Goal: Navigation & Orientation: Find specific page/section

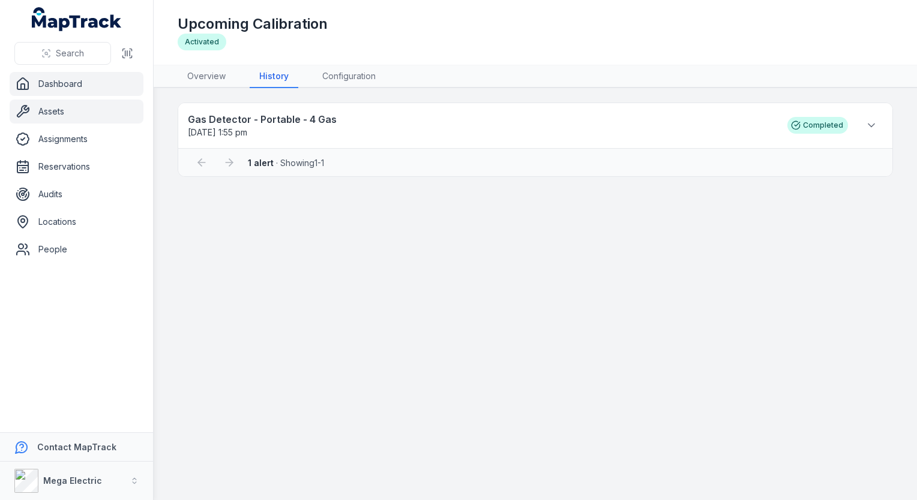
click at [70, 110] on link "Assets" at bounding box center [77, 112] width 134 height 24
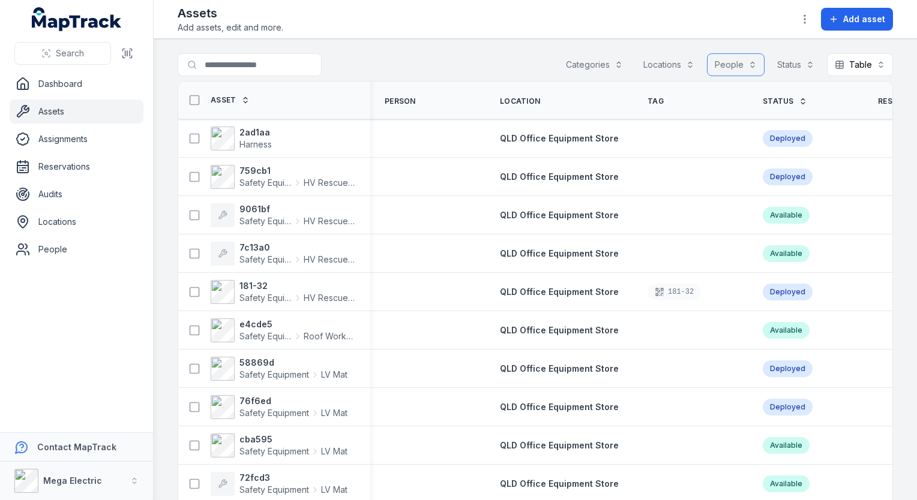
click at [740, 64] on button "People" at bounding box center [736, 64] width 58 height 23
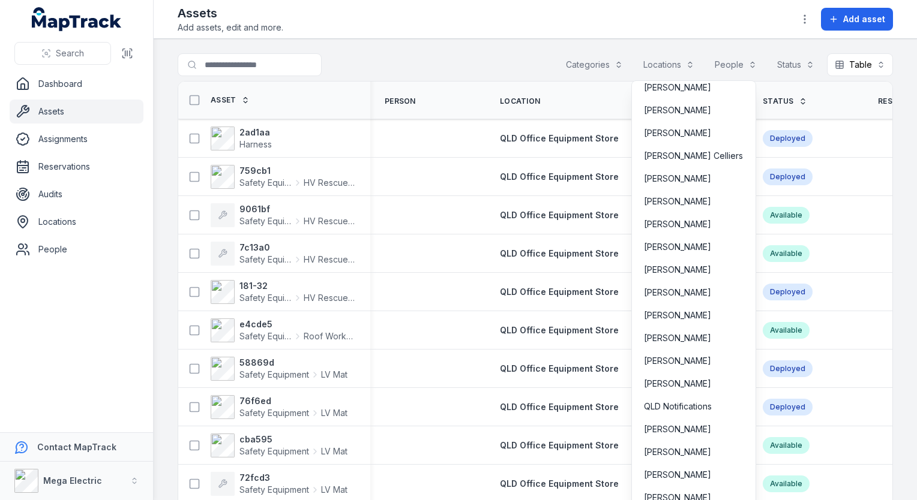
scroll to position [480, 0]
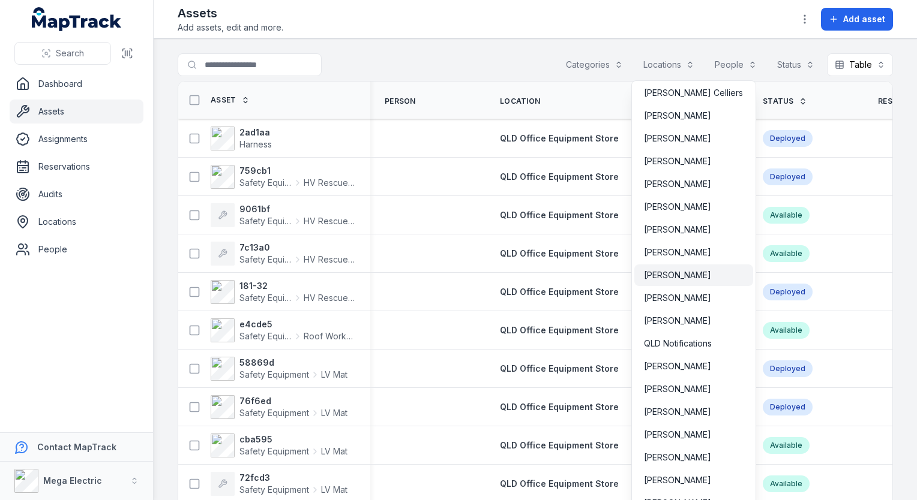
click at [677, 280] on span "[PERSON_NAME]" at bounding box center [677, 275] width 67 height 12
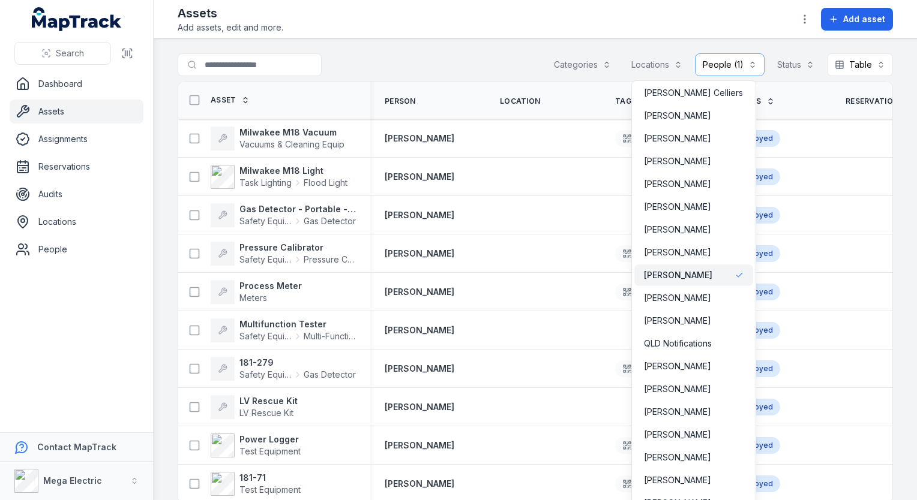
click at [741, 30] on div "**********" at bounding box center [535, 250] width 763 height 500
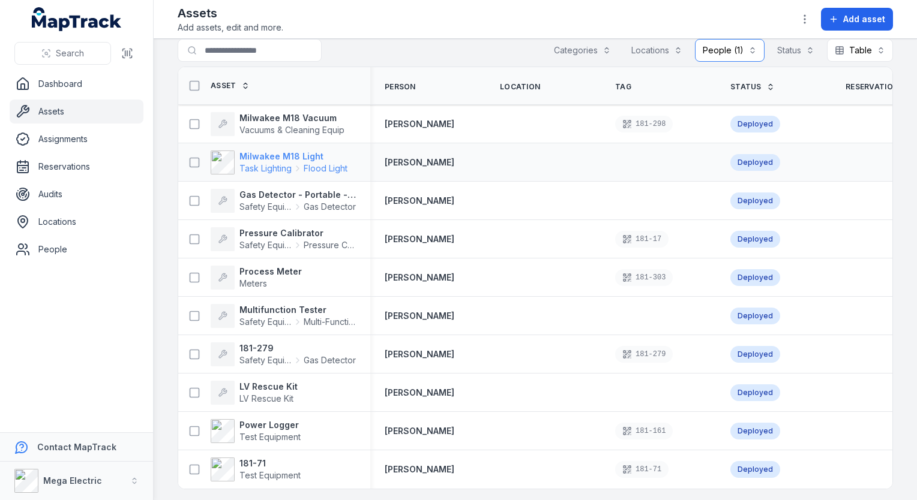
scroll to position [22, 0]
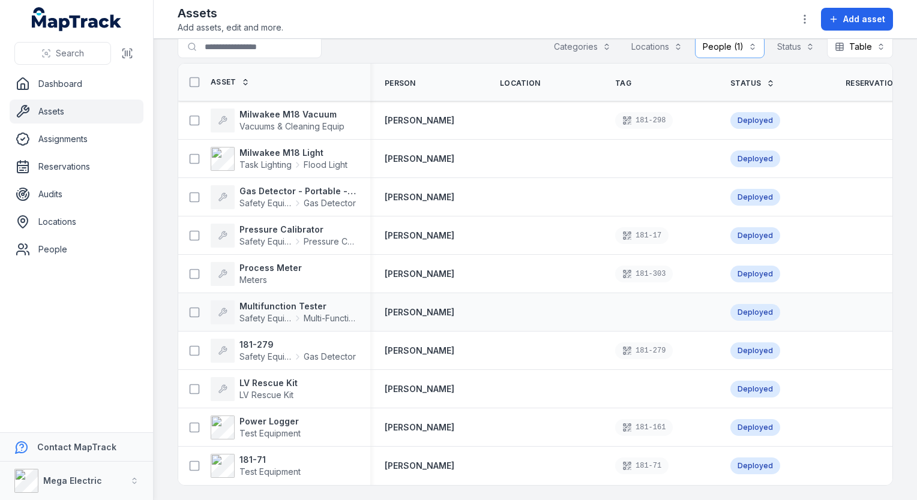
click at [644, 308] on div at bounding box center [657, 313] width 115 height 10
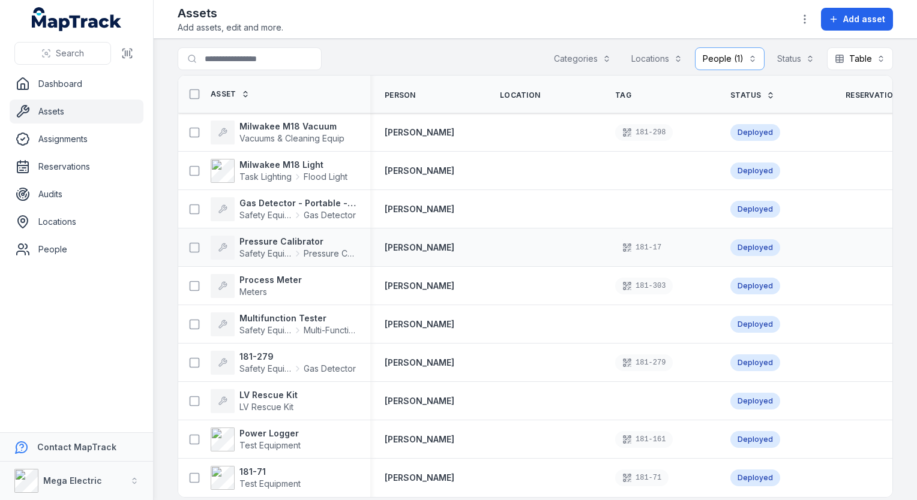
scroll to position [0, 0]
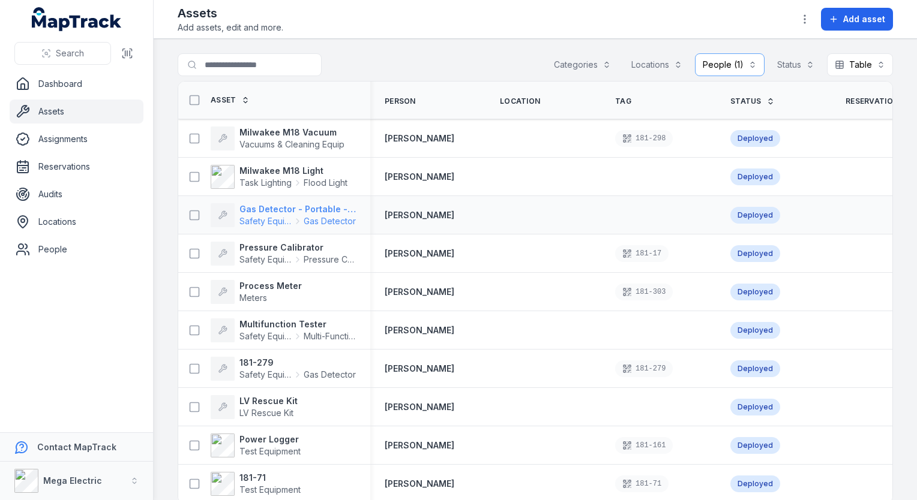
click at [293, 217] on icon at bounding box center [298, 222] width 10 height 10
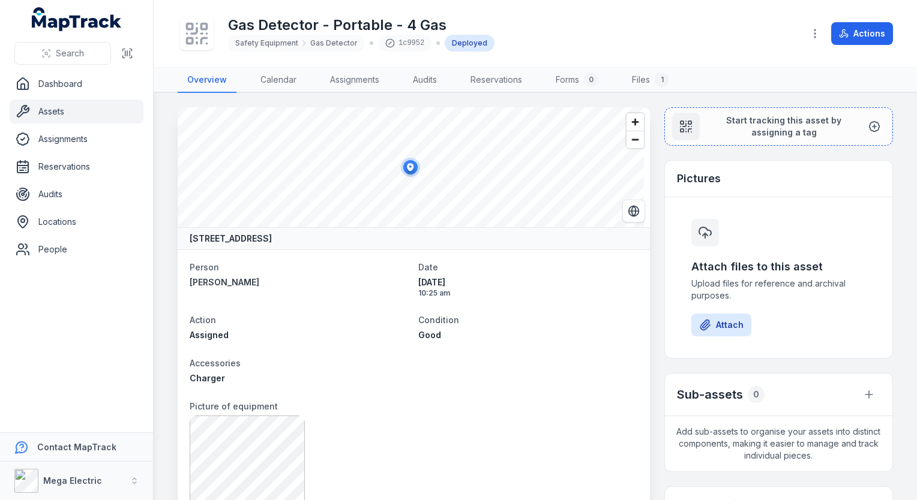
scroll to position [60, 0]
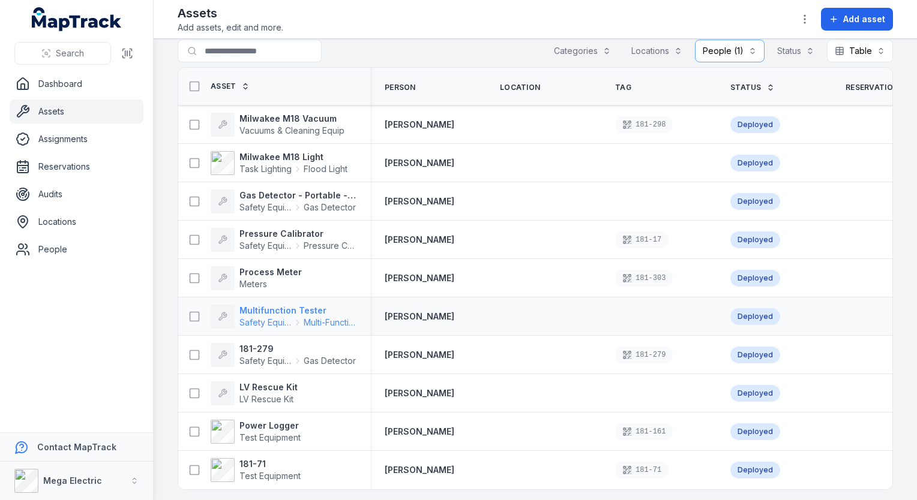
scroll to position [22, 0]
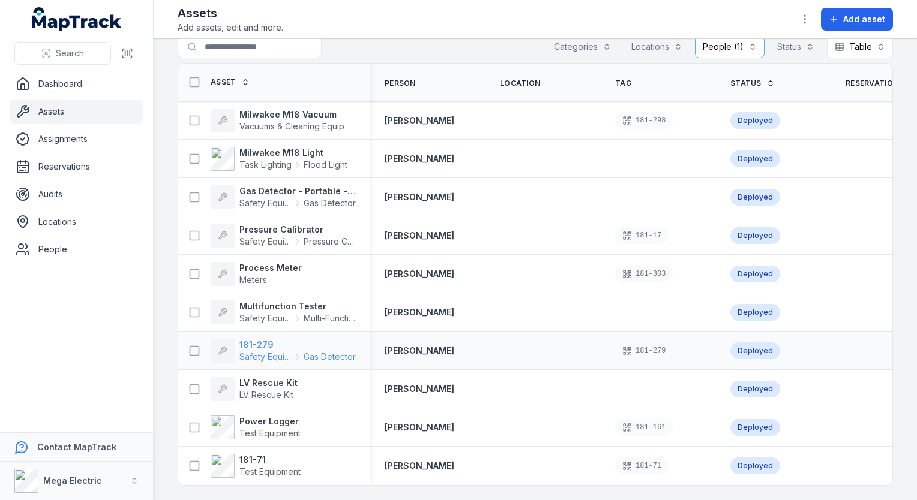
click at [268, 351] on span "Safety Equipment" at bounding box center [265, 357] width 52 height 12
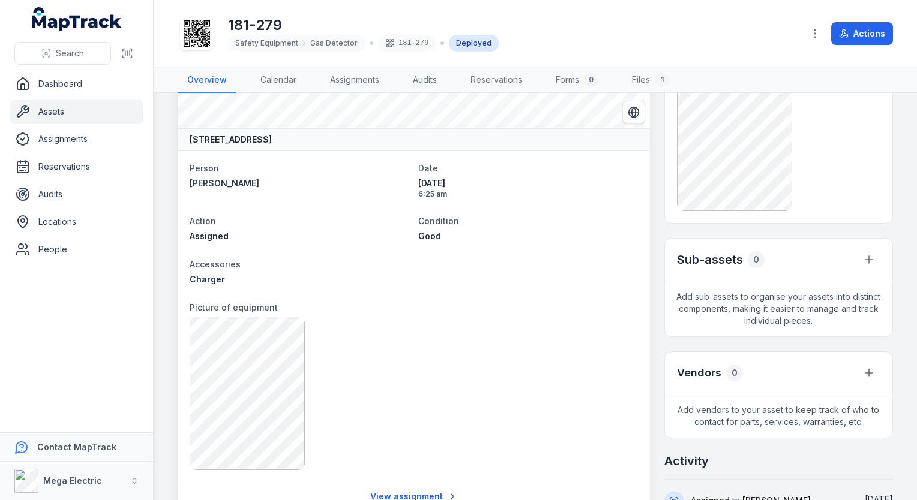
scroll to position [120, 0]
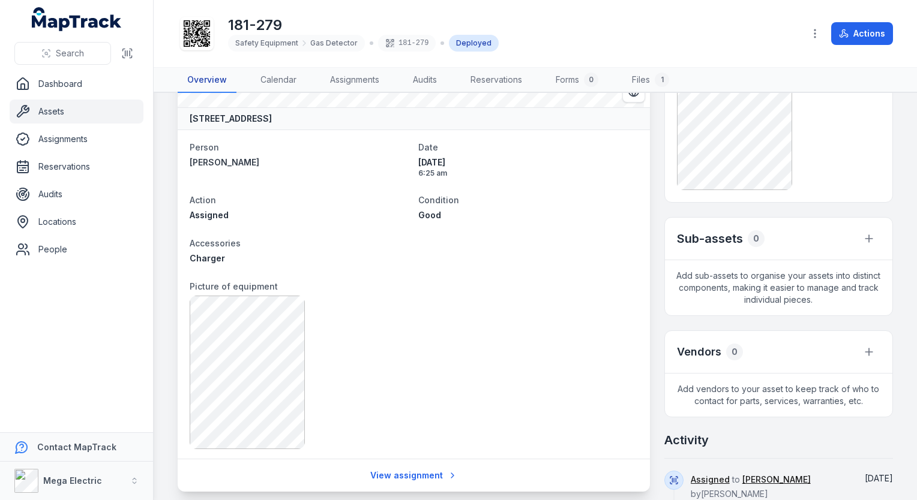
click at [204, 86] on link "Overview" at bounding box center [207, 80] width 59 height 25
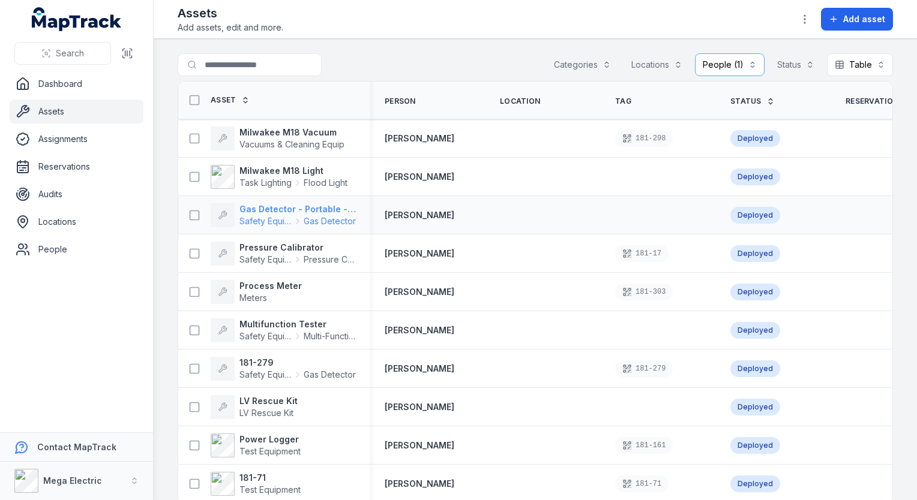
click at [269, 215] on span "Safety Equipment" at bounding box center [265, 221] width 52 height 12
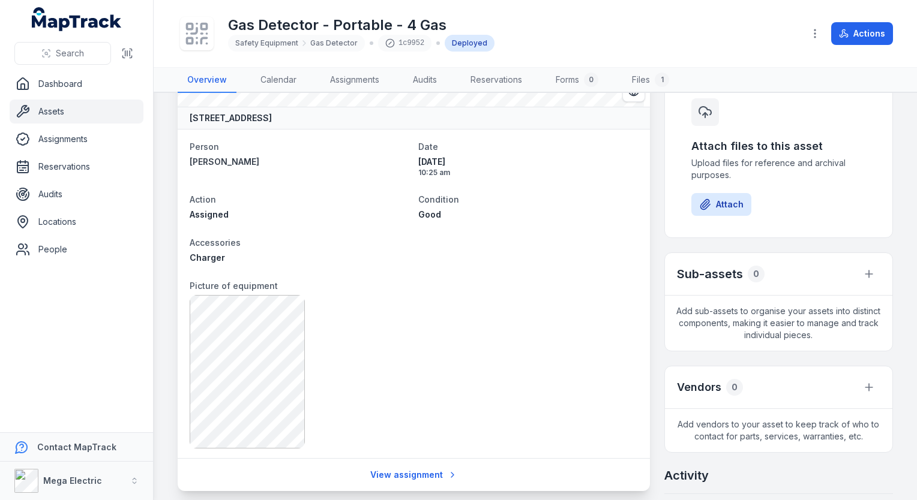
scroll to position [120, 0]
click at [75, 89] on link "Dashboard" at bounding box center [77, 84] width 134 height 24
